Goal: Transaction & Acquisition: Obtain resource

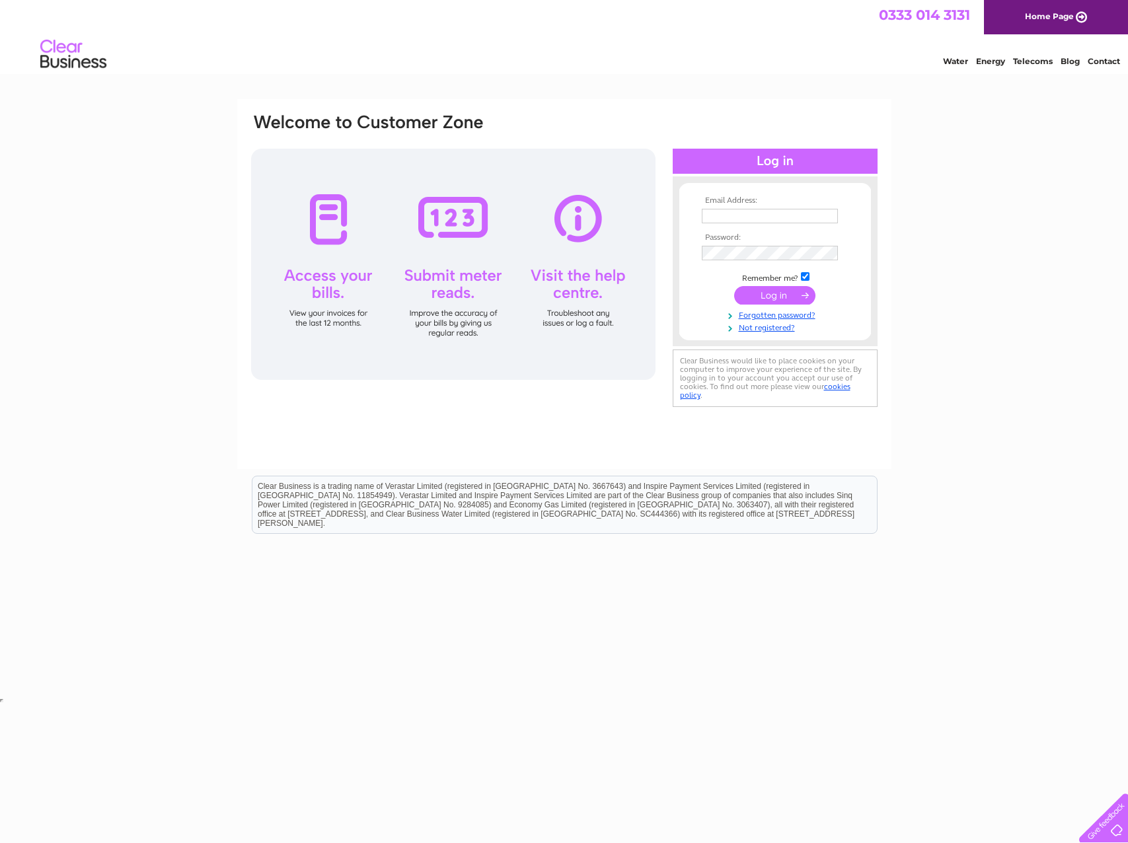
click at [736, 219] on input "text" at bounding box center [770, 216] width 136 height 15
click at [731, 215] on input "text" at bounding box center [770, 217] width 137 height 16
type input "mjm@lyonandturnbull.com"
click at [760, 301] on input "submit" at bounding box center [774, 296] width 81 height 19
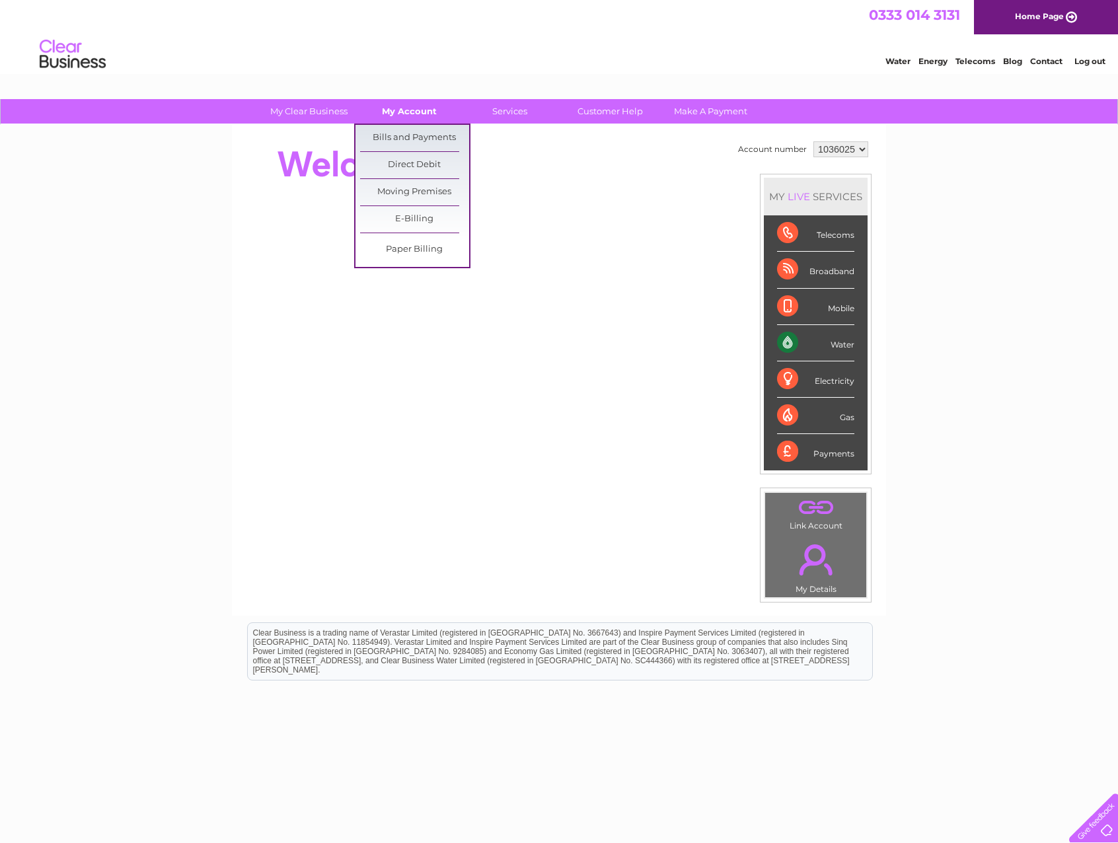
click at [371, 110] on link "My Account" at bounding box center [409, 111] width 109 height 24
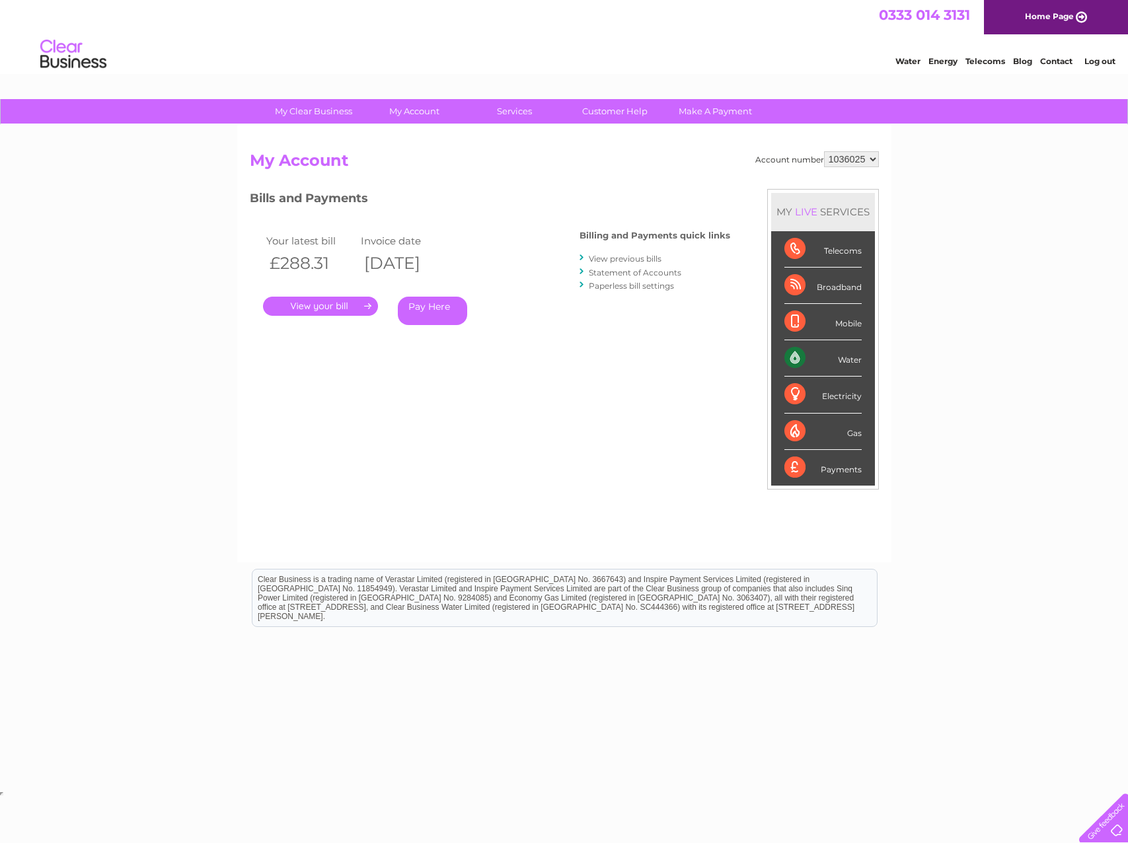
click at [315, 307] on link "." at bounding box center [320, 306] width 115 height 19
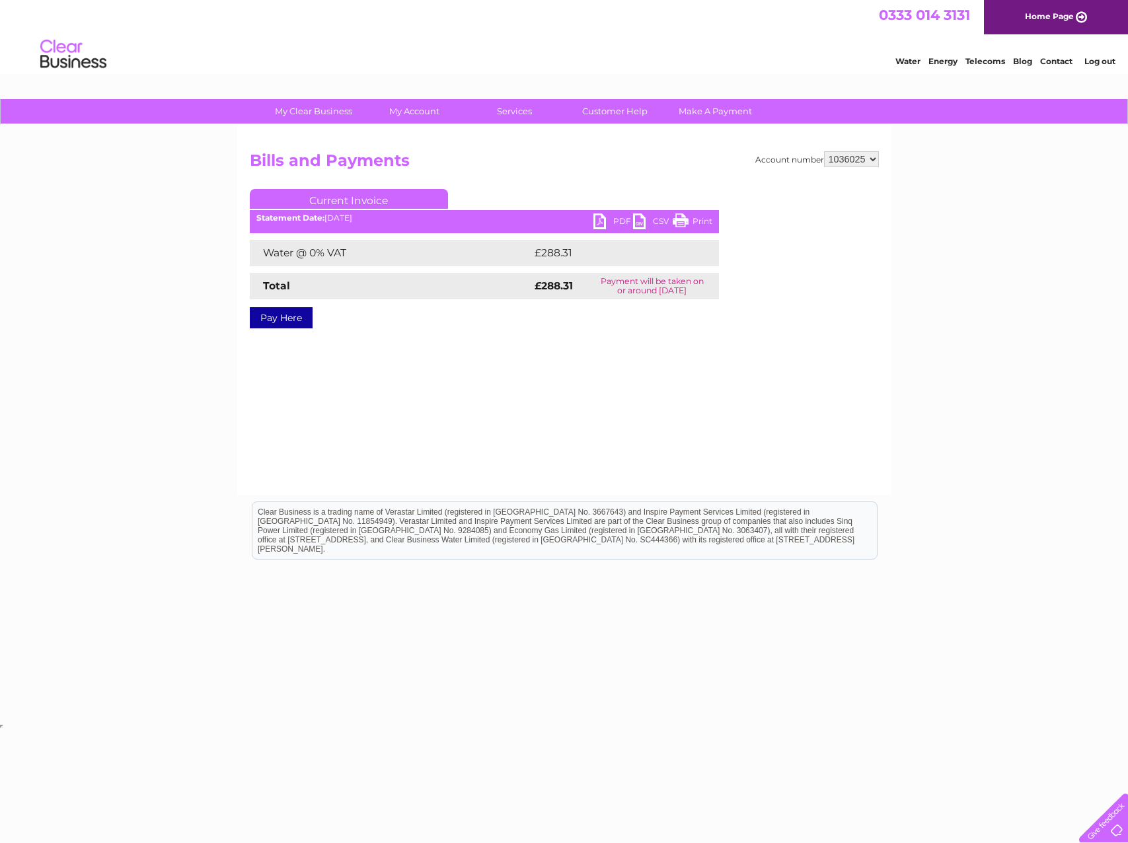
click at [608, 217] on link "PDF" at bounding box center [613, 222] width 40 height 19
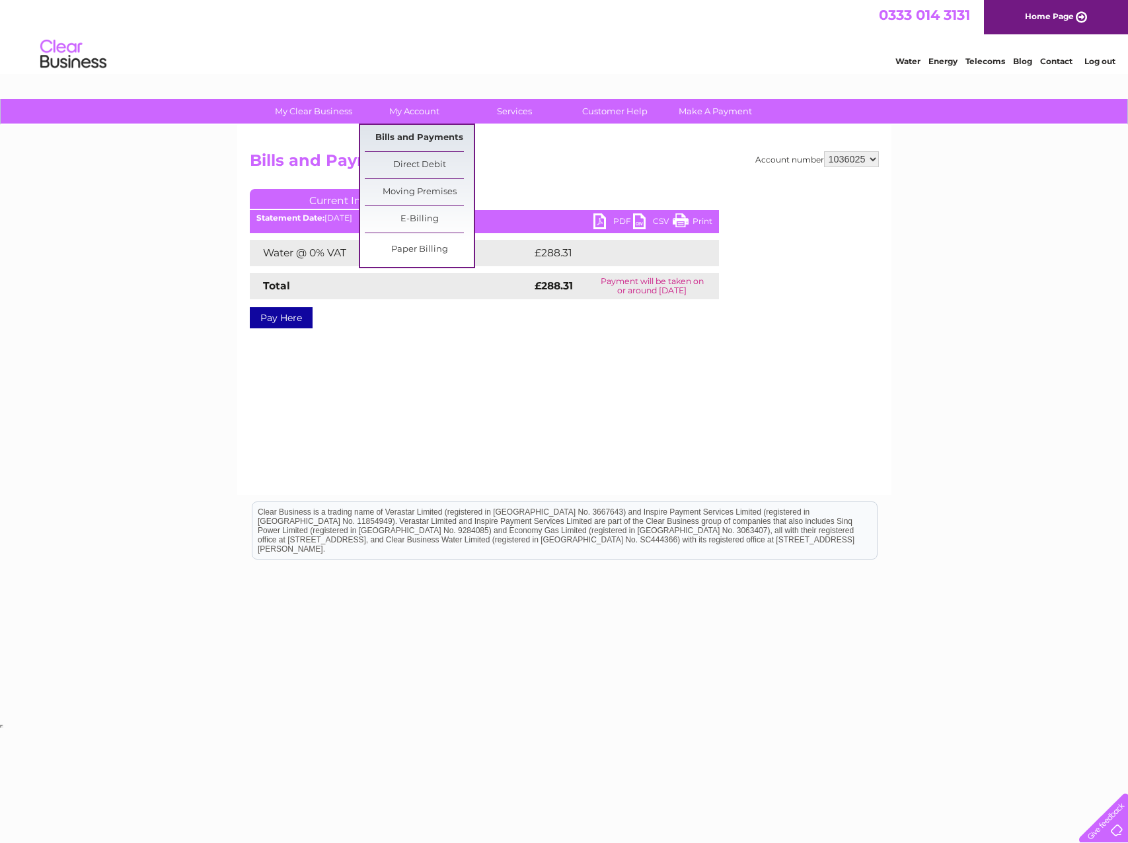
click at [404, 130] on link "Bills and Payments" at bounding box center [419, 138] width 109 height 26
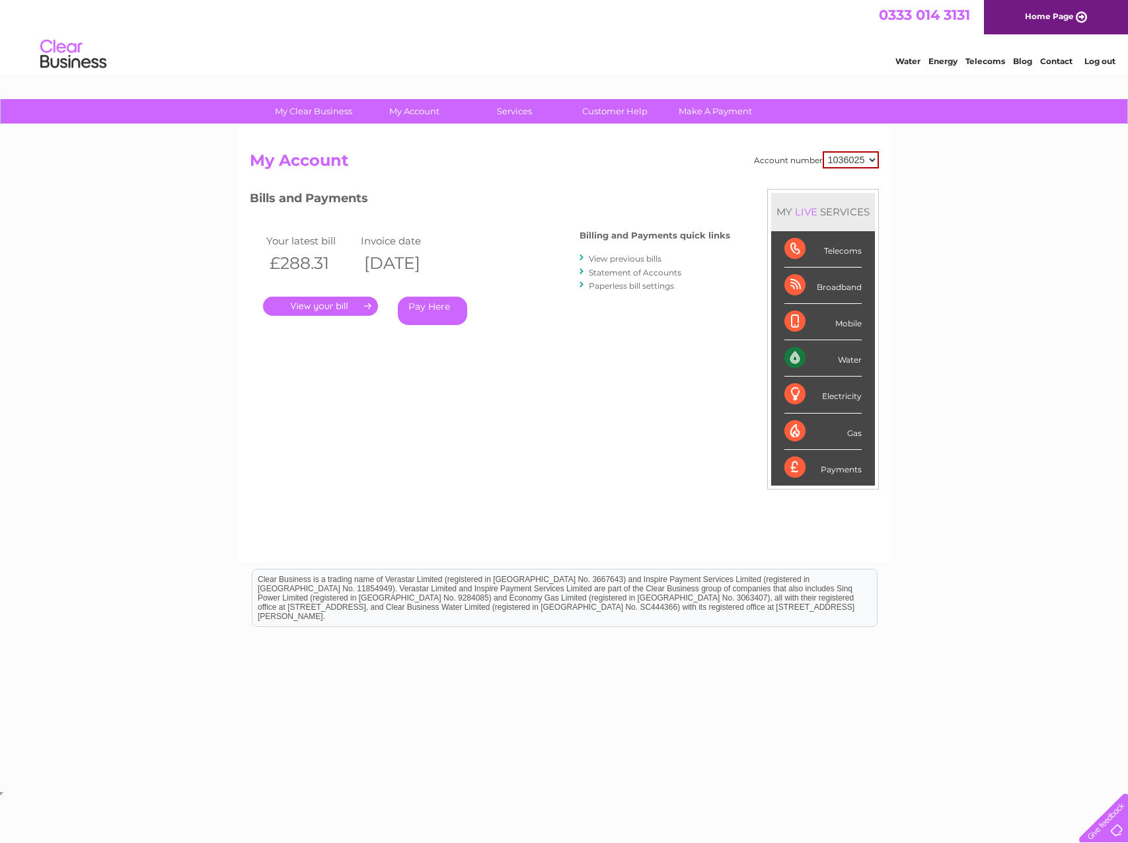
click at [865, 158] on select "1036025 1036027 1036029" at bounding box center [851, 159] width 56 height 17
select select "1036027"
click at [823, 151] on select "1036025 1036027 1036029" at bounding box center [851, 159] width 56 height 17
click at [303, 306] on link "." at bounding box center [320, 306] width 115 height 19
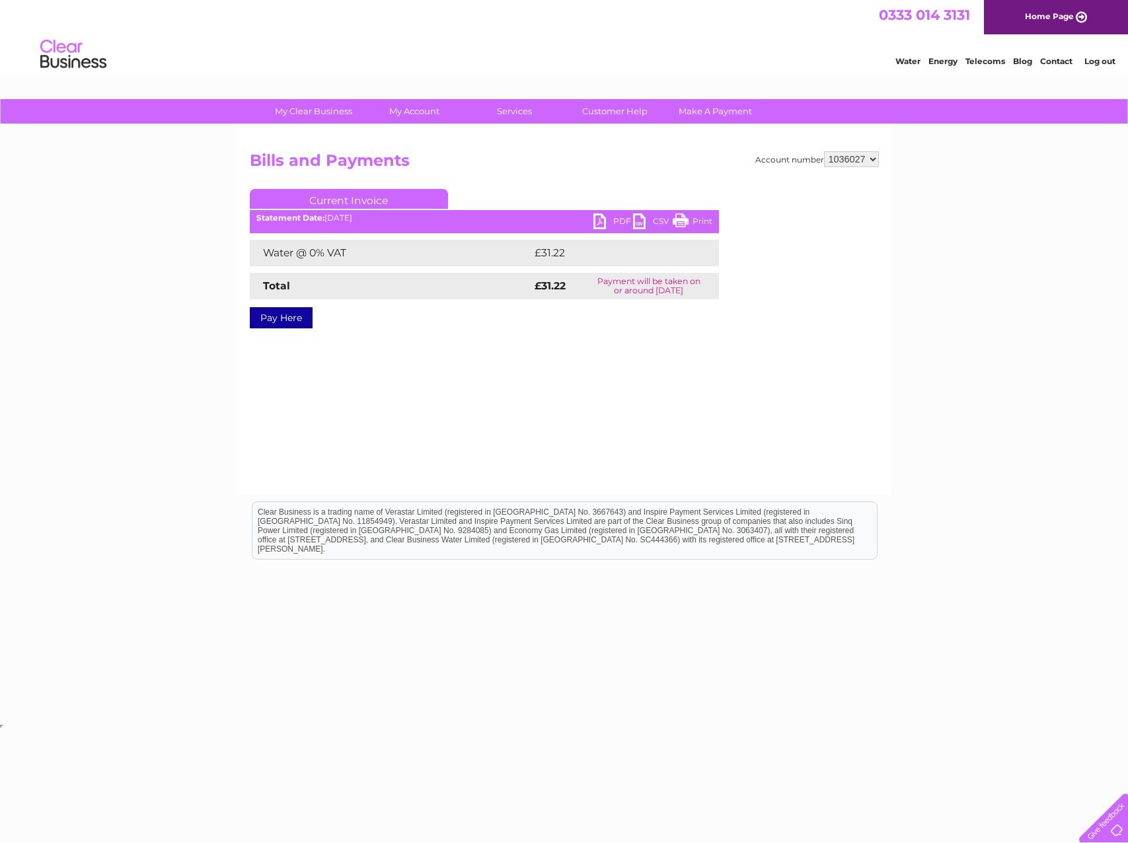
click at [609, 215] on link "PDF" at bounding box center [613, 222] width 40 height 19
click at [860, 158] on select "1036025 1036027 1036029" at bounding box center [851, 159] width 55 height 16
select select "1036029"
click at [824, 151] on select "1036025 1036027 1036029" at bounding box center [851, 159] width 55 height 16
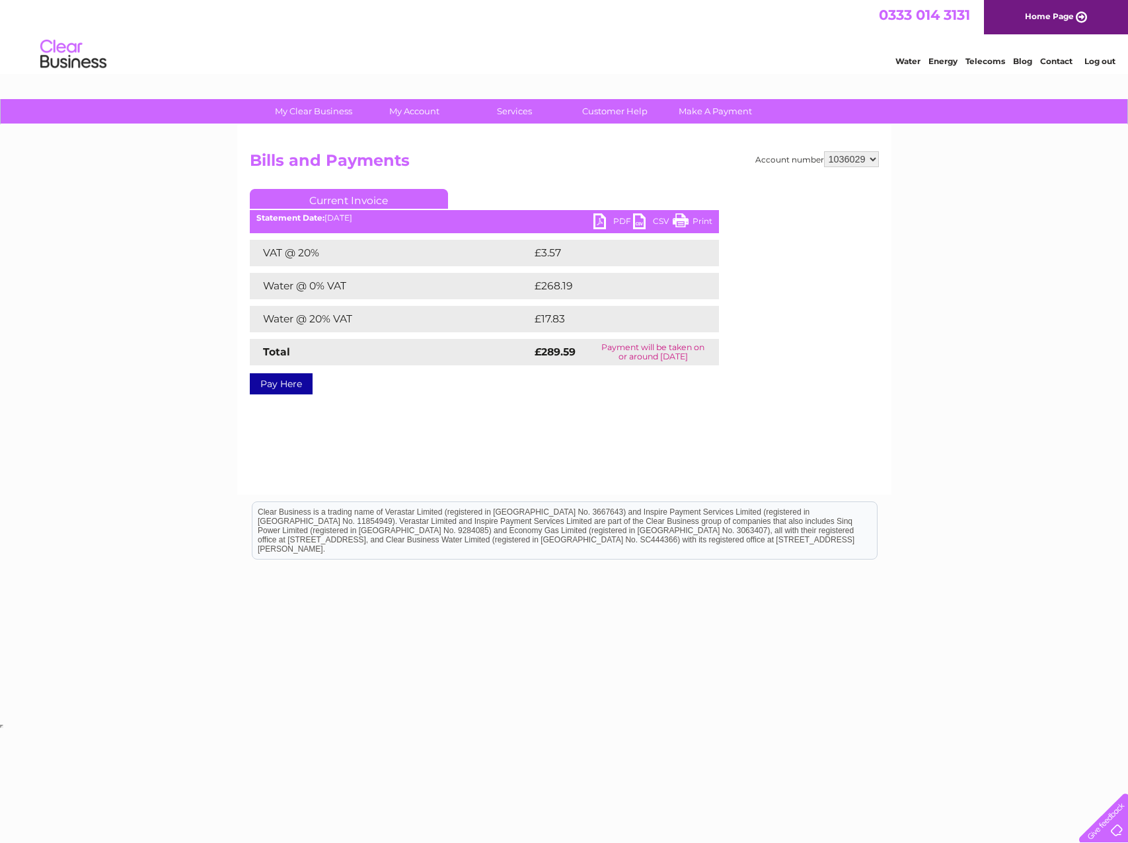
click at [603, 222] on link "PDF" at bounding box center [613, 222] width 40 height 19
click at [607, 217] on link "PDF" at bounding box center [613, 222] width 40 height 19
click at [620, 221] on link "PDF" at bounding box center [613, 222] width 40 height 19
click at [870, 157] on select "1036025 1036027 1036029" at bounding box center [851, 159] width 55 height 16
select select "1036027"
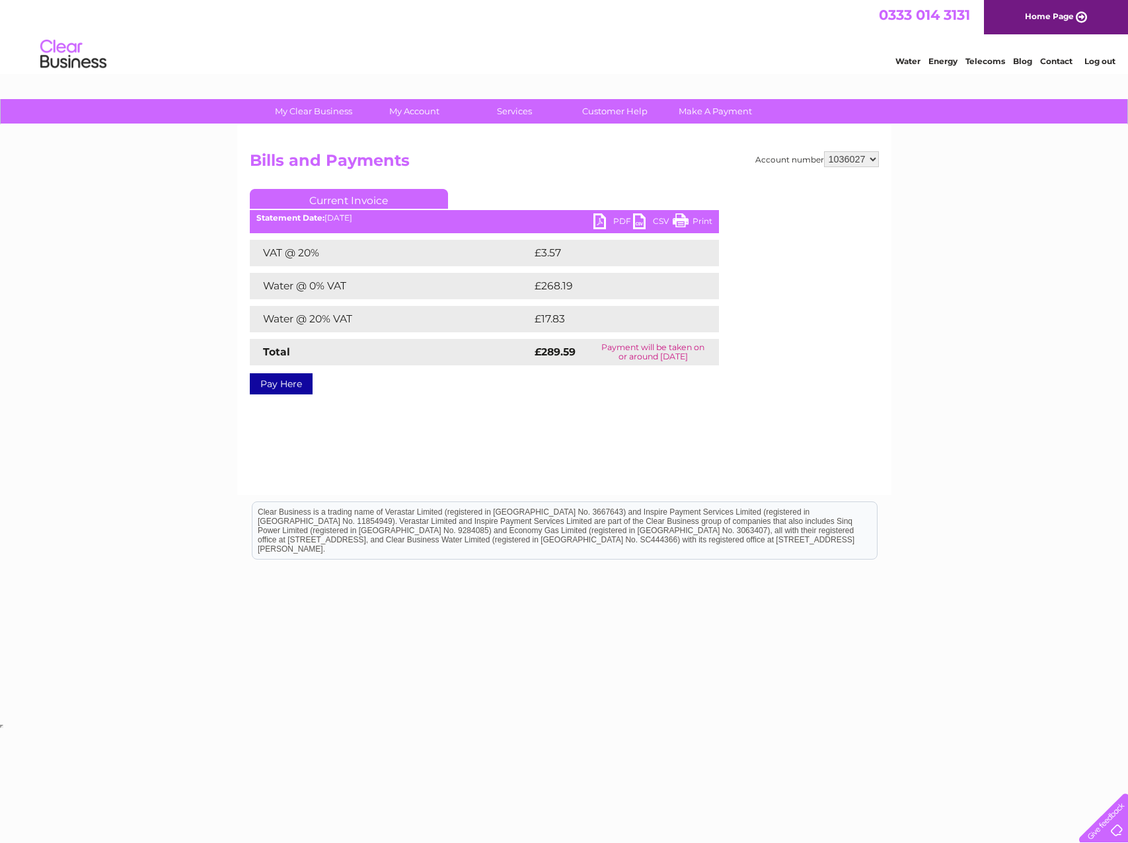
click at [824, 151] on select "1036025 1036027 1036029" at bounding box center [851, 159] width 55 height 16
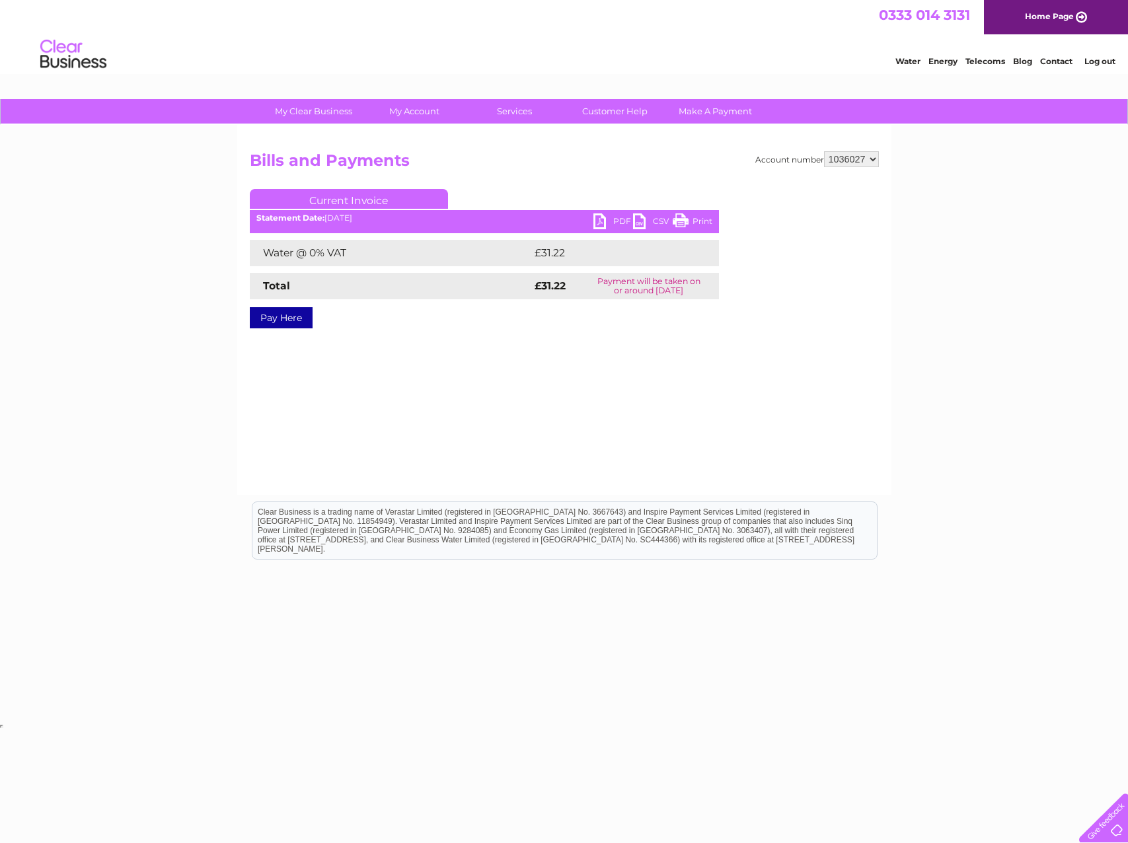
click at [603, 219] on link "PDF" at bounding box center [613, 222] width 40 height 19
